Goal: Book appointment/travel/reservation

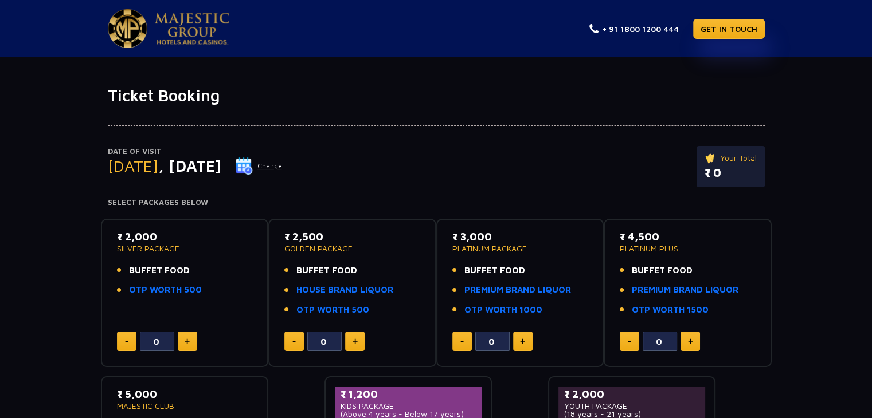
click at [283, 163] on button "Change" at bounding box center [259, 166] width 48 height 18
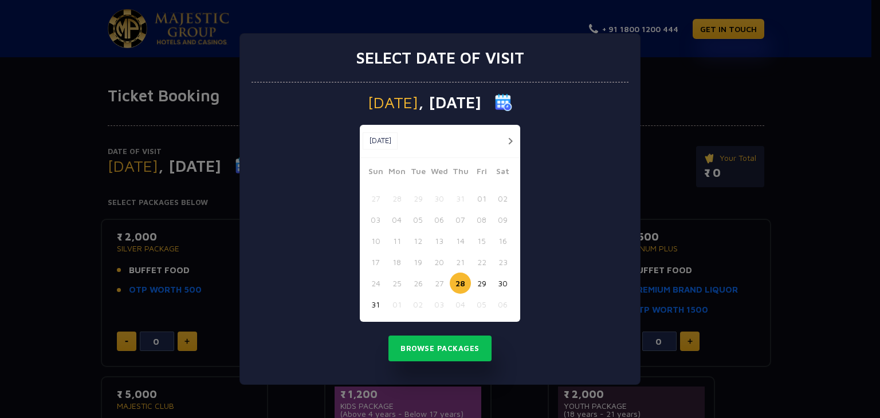
click at [511, 134] on button "button" at bounding box center [510, 141] width 14 height 14
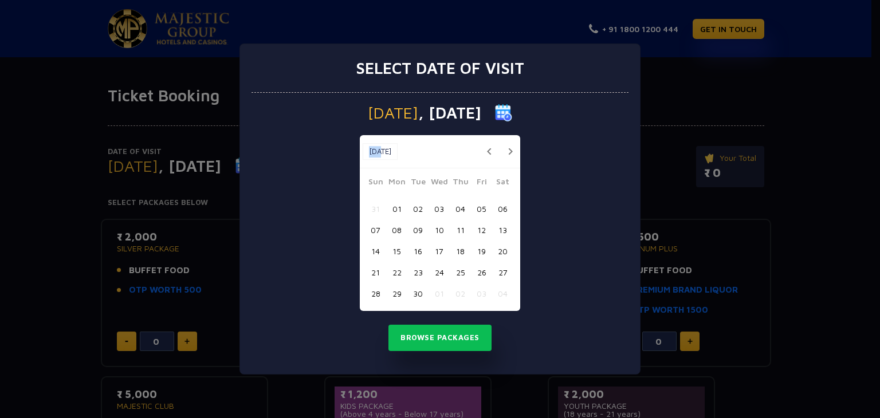
click at [511, 135] on div "Sep, 2025 Sep, 2025" at bounding box center [440, 151] width 160 height 33
click at [507, 149] on button "button" at bounding box center [510, 151] width 14 height 14
click at [414, 272] on button "21" at bounding box center [417, 272] width 21 height 21
click at [392, 293] on button "27" at bounding box center [396, 293] width 21 height 21
click at [415, 331] on button "Browse Packages" at bounding box center [440, 338] width 103 height 26
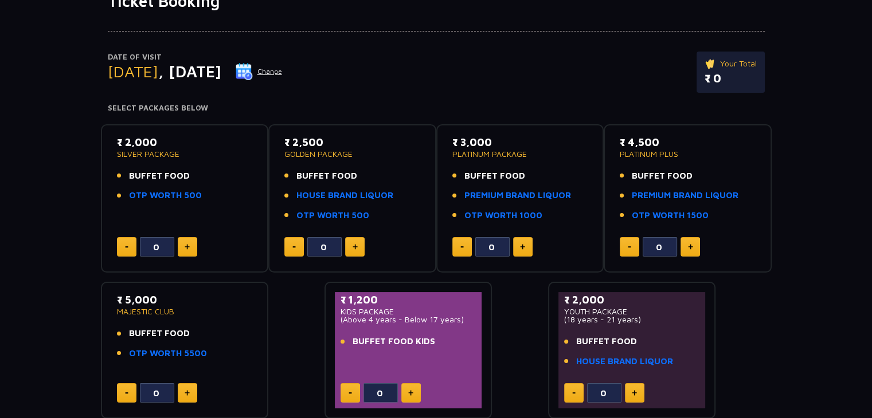
scroll to position [115, 0]
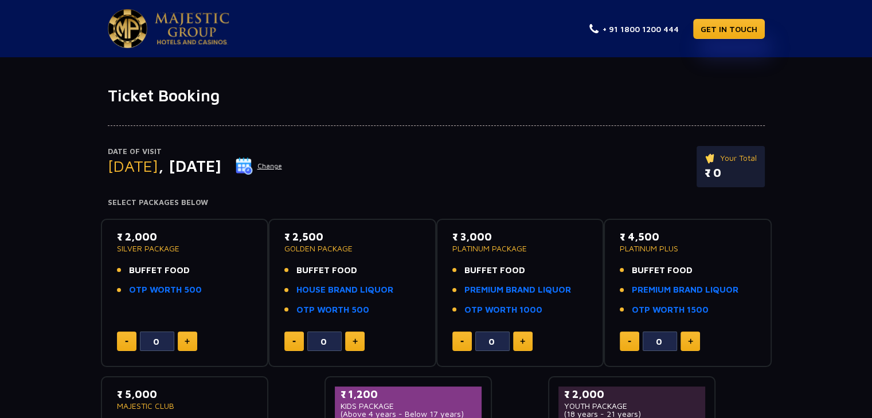
click at [283, 166] on button "Change" at bounding box center [259, 166] width 48 height 18
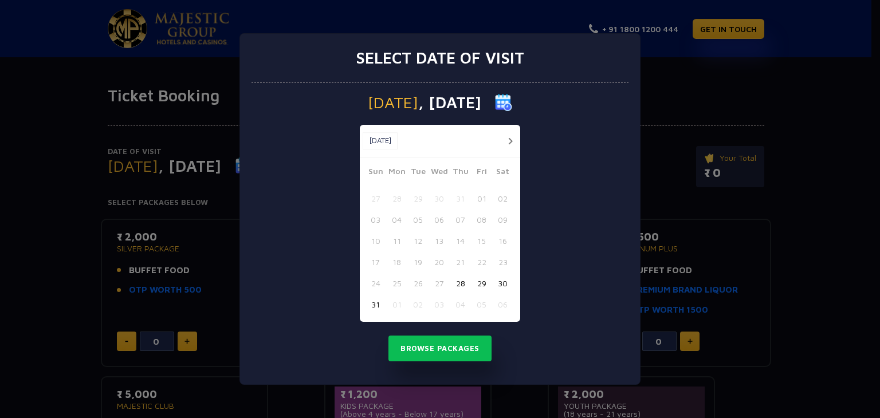
click at [510, 142] on button "button" at bounding box center [510, 141] width 14 height 14
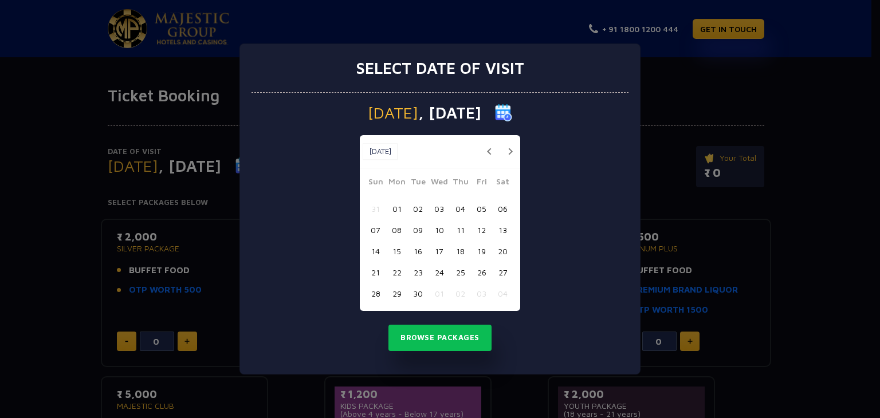
click at [506, 210] on button "06" at bounding box center [502, 208] width 21 height 21
click at [462, 331] on button "Browse Packages" at bounding box center [440, 338] width 103 height 26
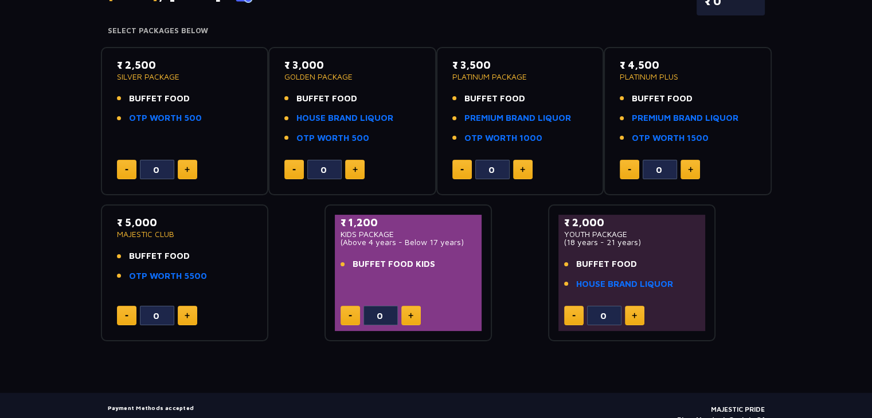
scroll to position [115, 0]
